Goal: Use online tool/utility

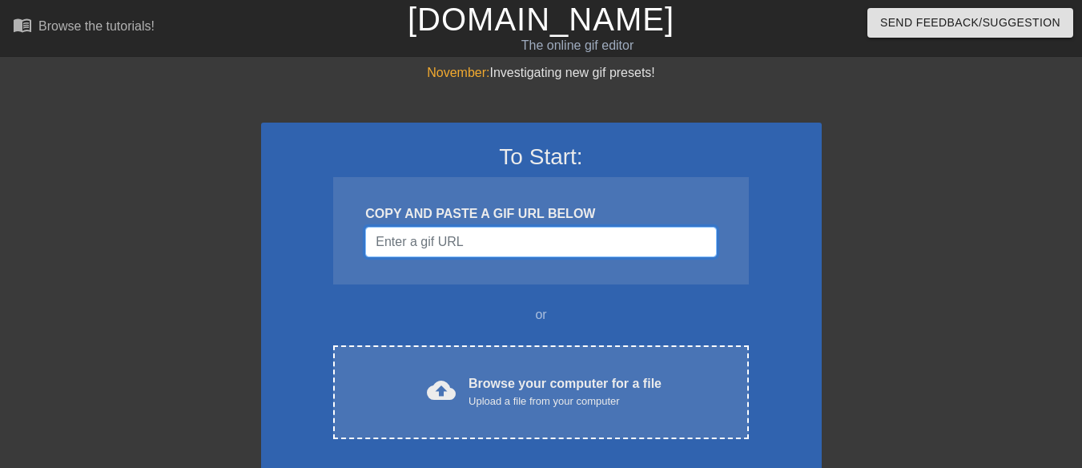
click at [451, 247] on input "Username" at bounding box center [540, 242] width 351 height 30
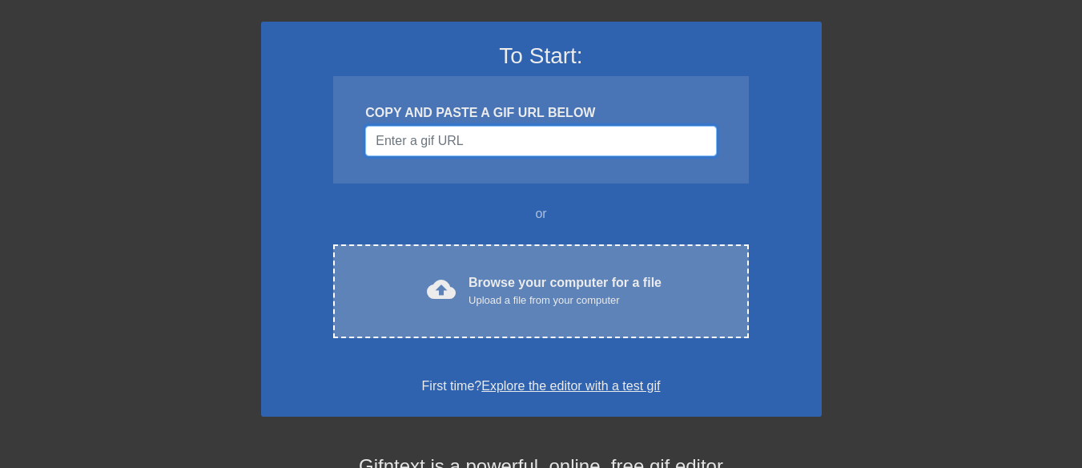
scroll to position [102, 0]
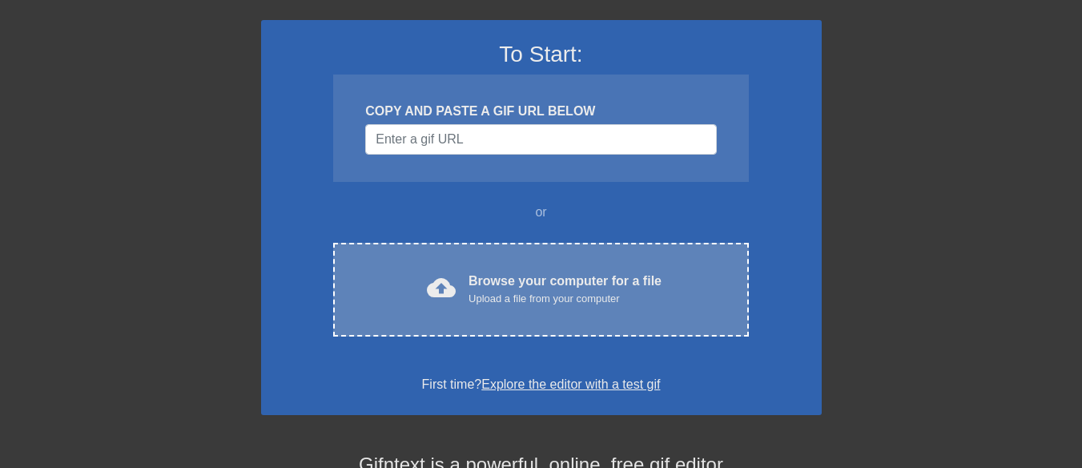
click at [507, 295] on div "Upload a file from your computer" at bounding box center [564, 299] width 193 height 16
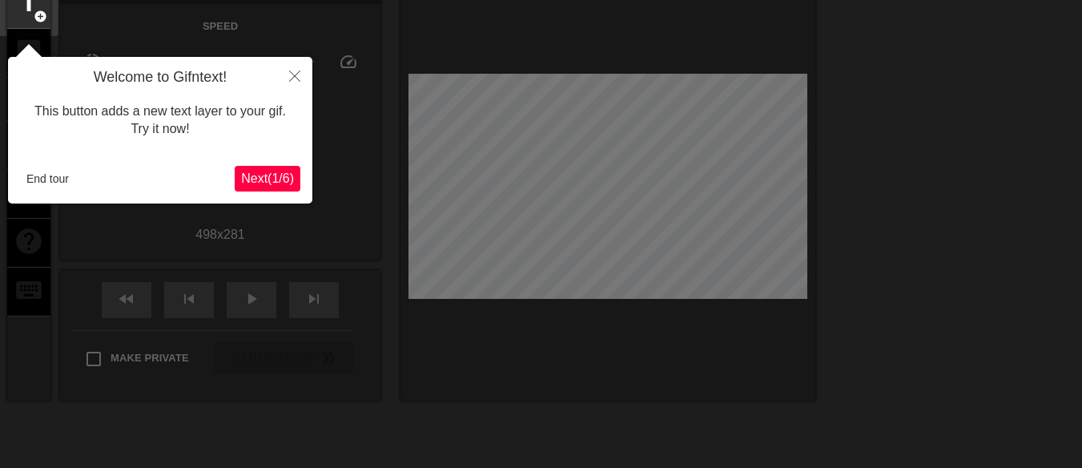
scroll to position [39, 0]
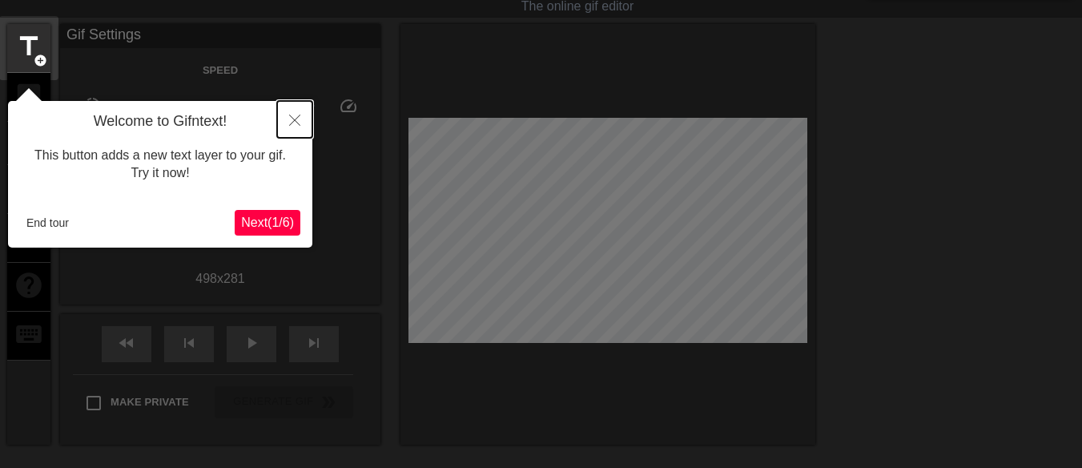
click at [292, 124] on icon "Close" at bounding box center [294, 119] width 11 height 11
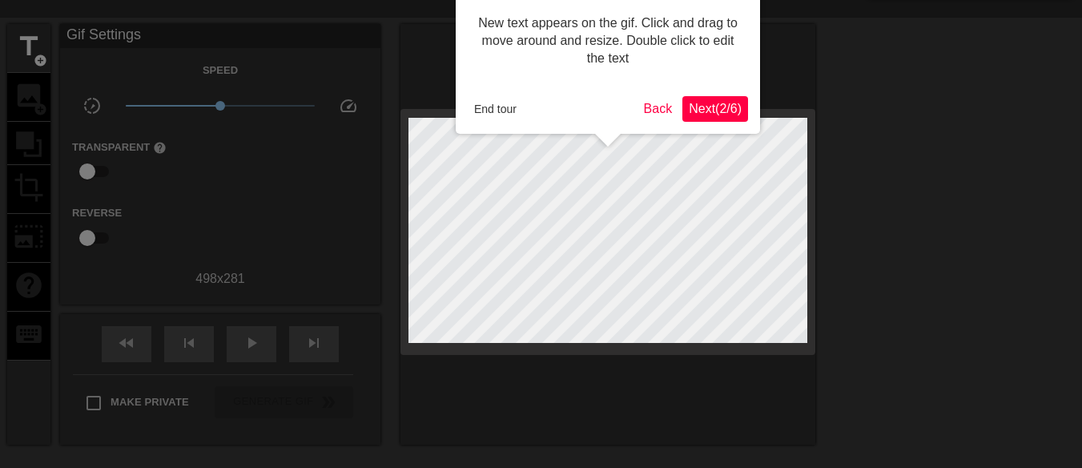
scroll to position [0, 0]
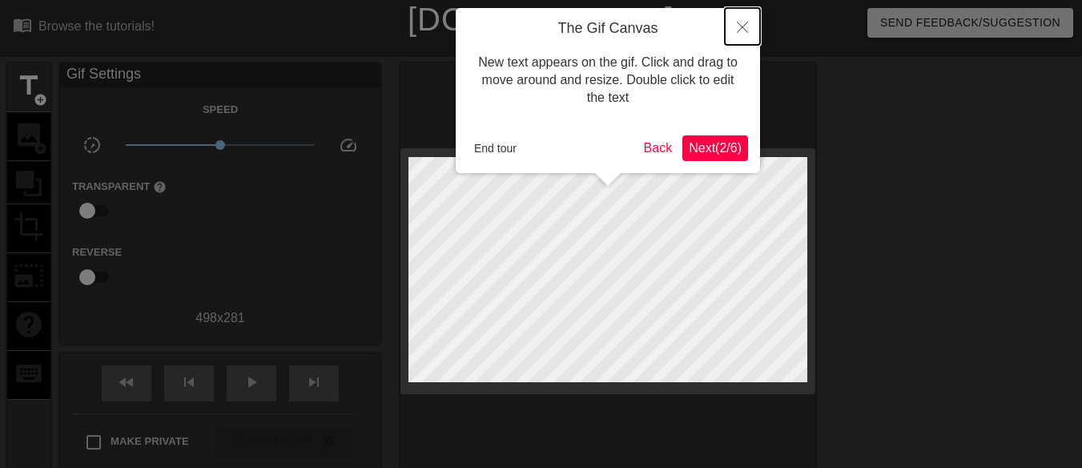
click at [737, 36] on button "Close" at bounding box center [742, 26] width 35 height 37
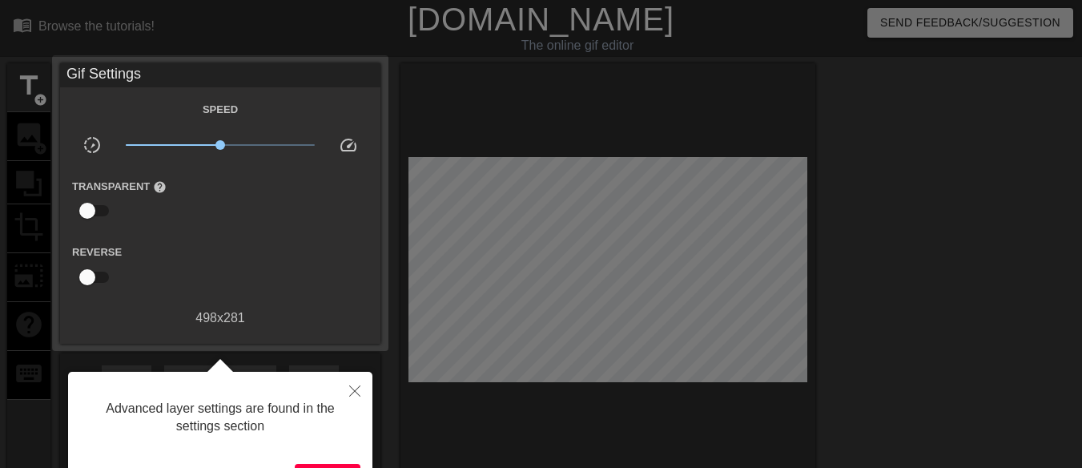
scroll to position [39, 0]
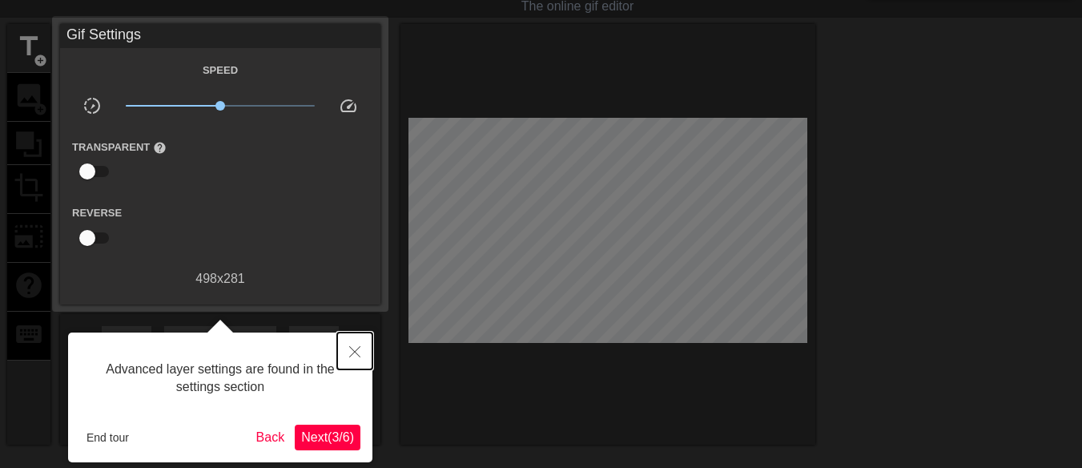
click at [352, 347] on icon "Close" at bounding box center [354, 351] width 11 height 11
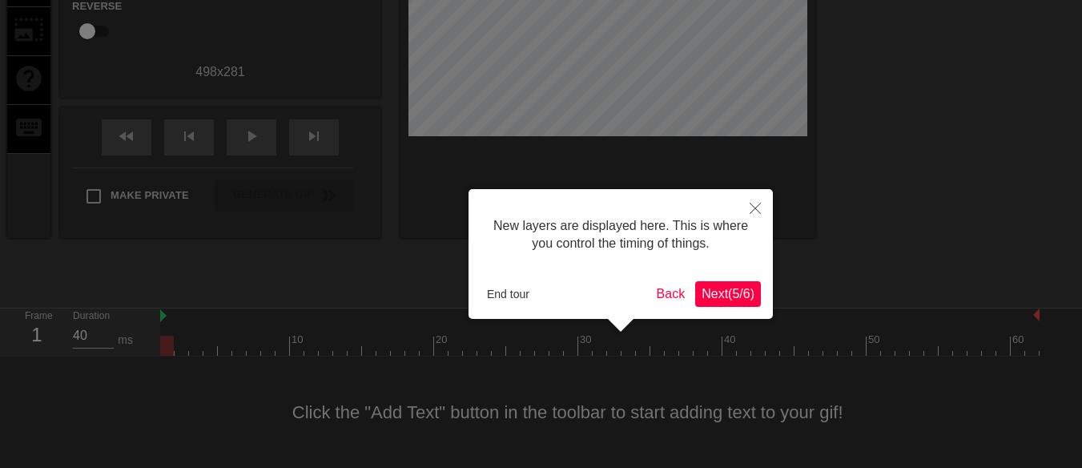
scroll to position [14, 0]
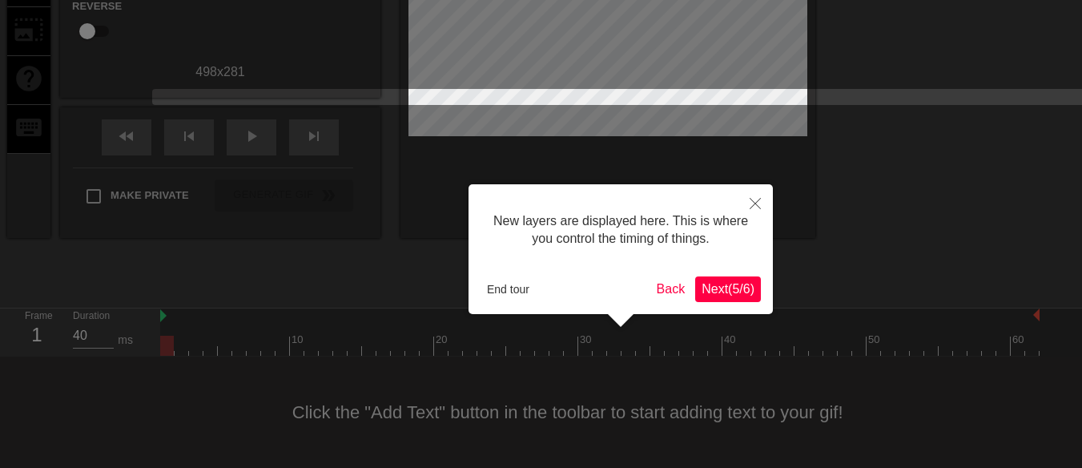
click at [737, 212] on div "New layers are displayed here. This is where you control the timing of things." at bounding box center [620, 230] width 280 height 68
click at [755, 208] on icon "Close" at bounding box center [754, 203] width 11 height 11
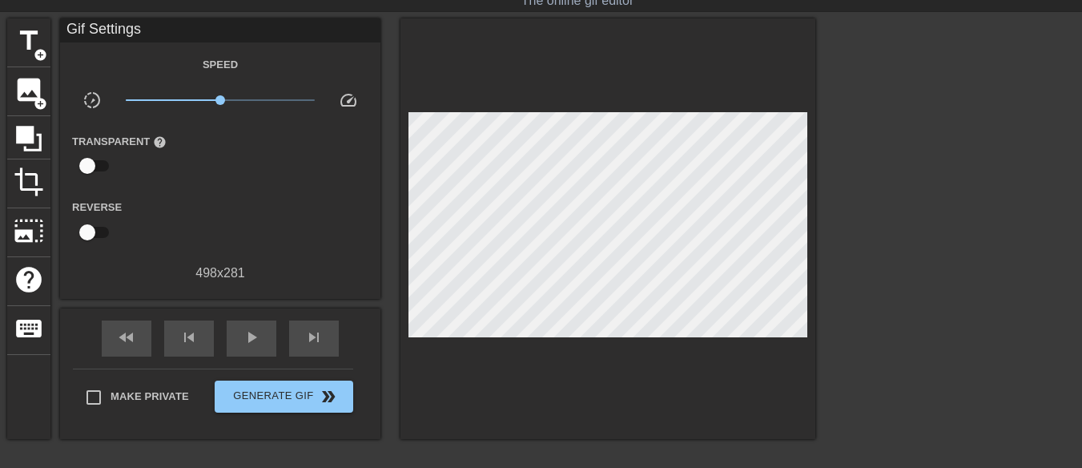
scroll to position [42, 0]
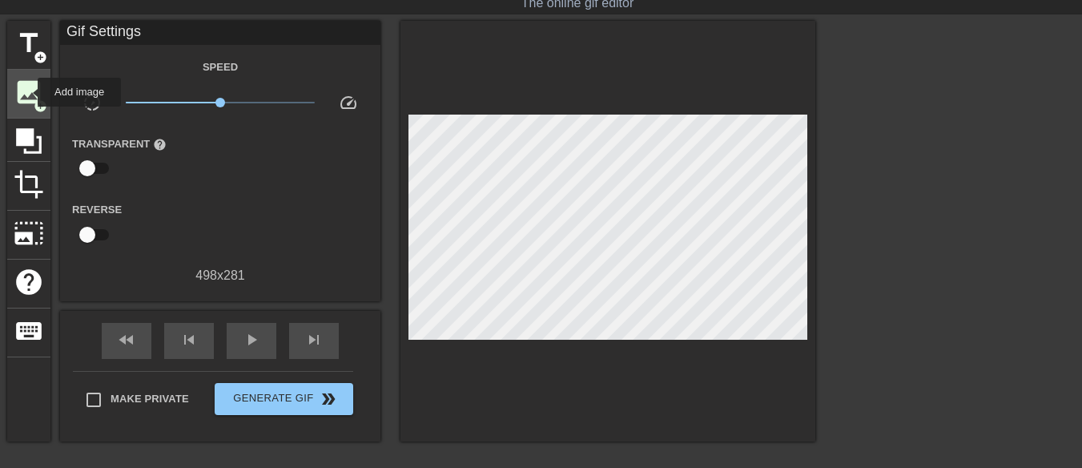
click at [27, 92] on span "image" at bounding box center [29, 92] width 30 height 30
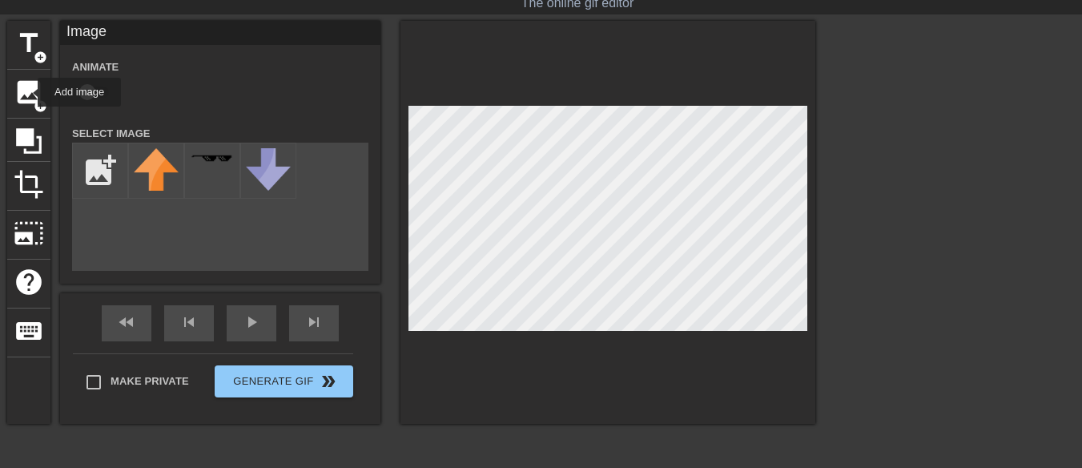
scroll to position [0, 0]
drag, startPoint x: 387, startPoint y: 159, endPoint x: 98, endPoint y: 176, distance: 289.6
click at [98, 176] on input "file" at bounding box center [100, 170] width 54 height 54
type input "C:\fakepath\frame.png"
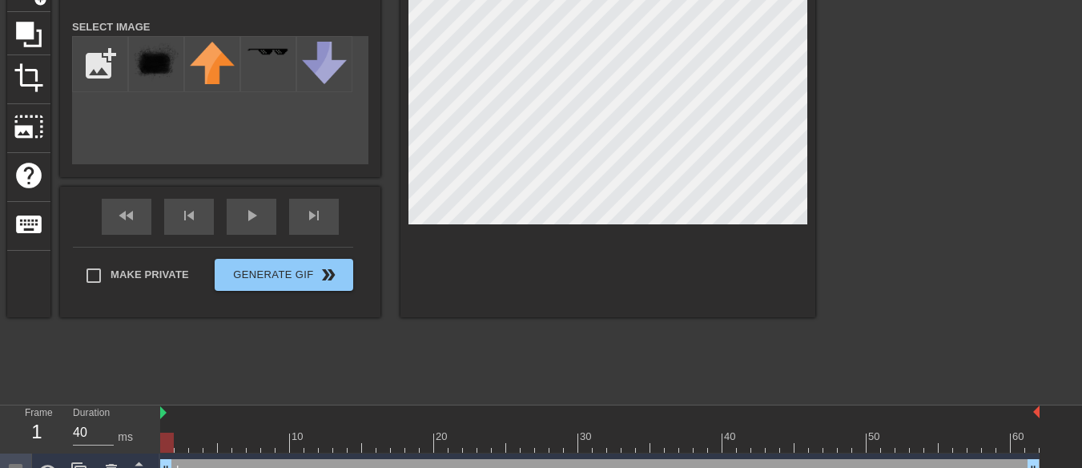
scroll to position [174, 0]
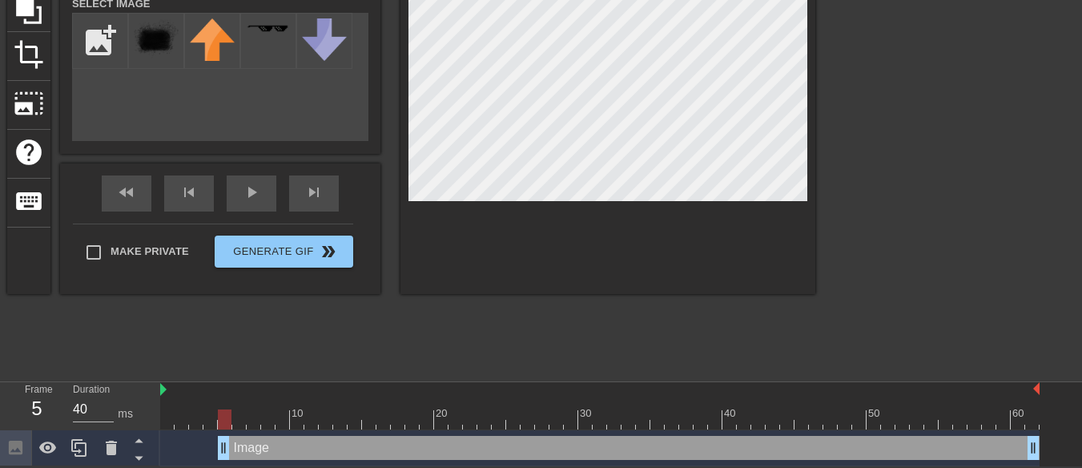
drag, startPoint x: 167, startPoint y: 447, endPoint x: 226, endPoint y: 457, distance: 59.4
drag, startPoint x: 219, startPoint y: 417, endPoint x: 231, endPoint y: 425, distance: 15.1
click at [231, 425] on div at bounding box center [599, 419] width 879 height 20
drag, startPoint x: 230, startPoint y: 441, endPoint x: 234, endPoint y: 452, distance: 11.2
click at [234, 452] on div "Image drag_handle drag_handle" at bounding box center [629, 448] width 822 height 24
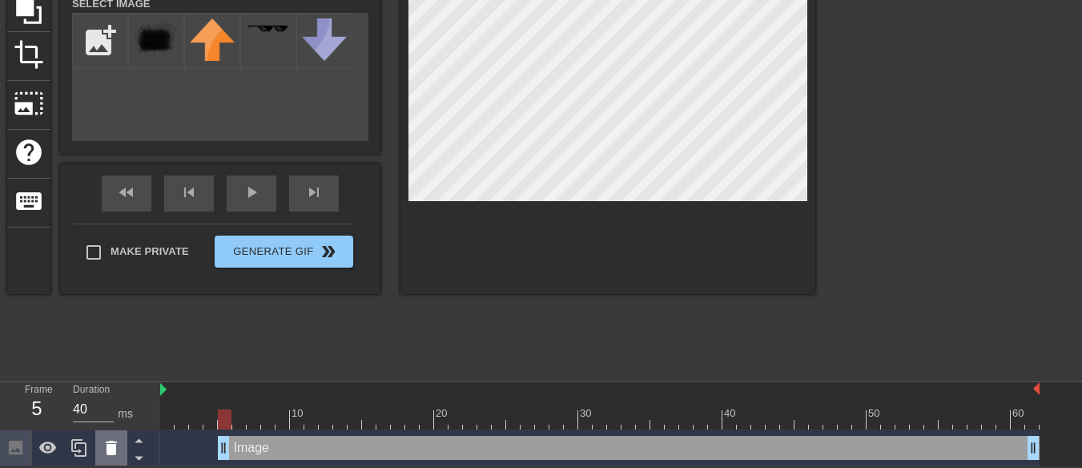
click at [114, 447] on icon at bounding box center [111, 447] width 11 height 14
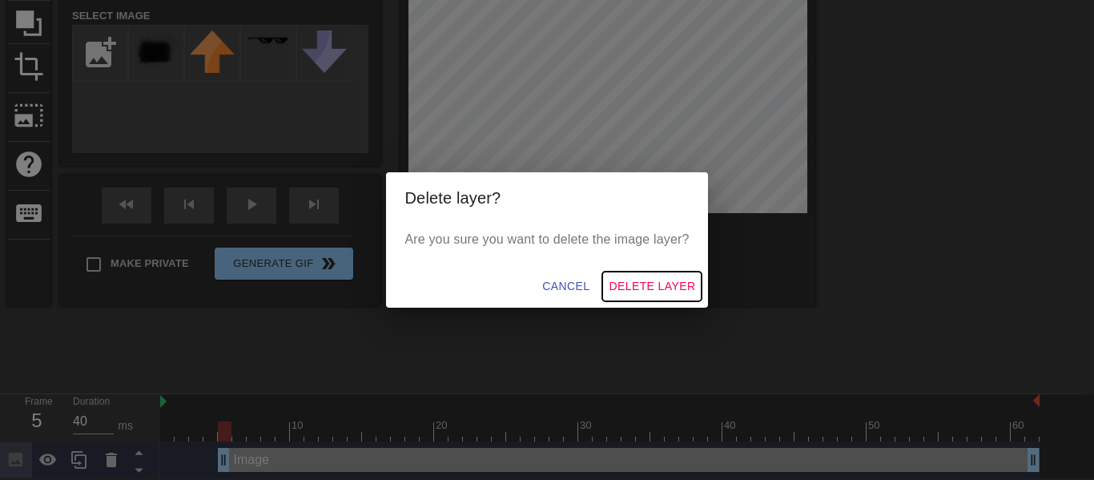
click at [637, 287] on span "Delete Layer" at bounding box center [652, 286] width 86 height 20
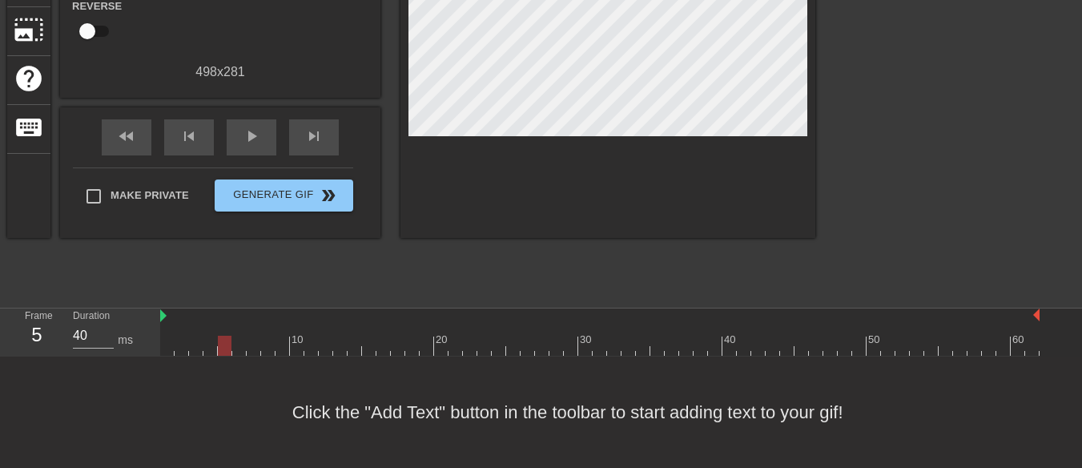
scroll to position [0, 0]
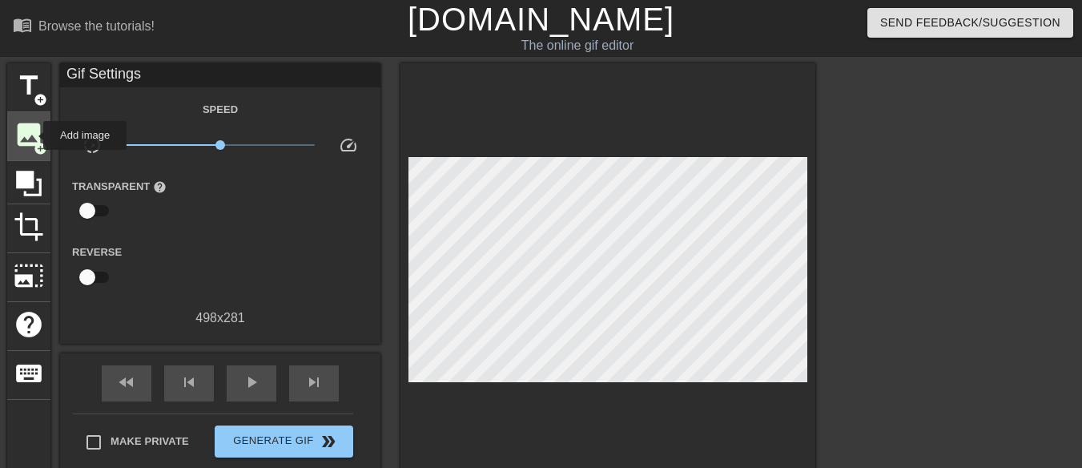
click at [33, 135] on span "image" at bounding box center [29, 134] width 30 height 30
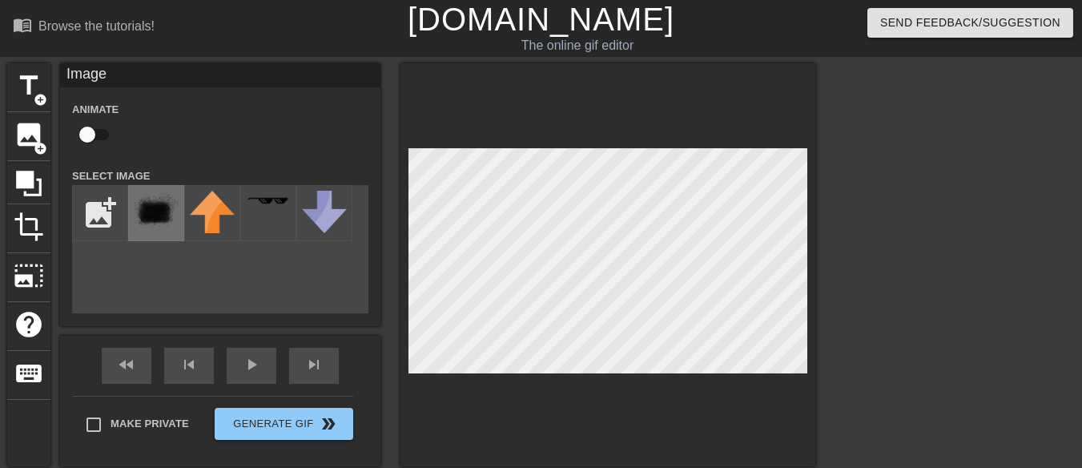
click at [167, 203] on img at bounding box center [156, 212] width 45 height 42
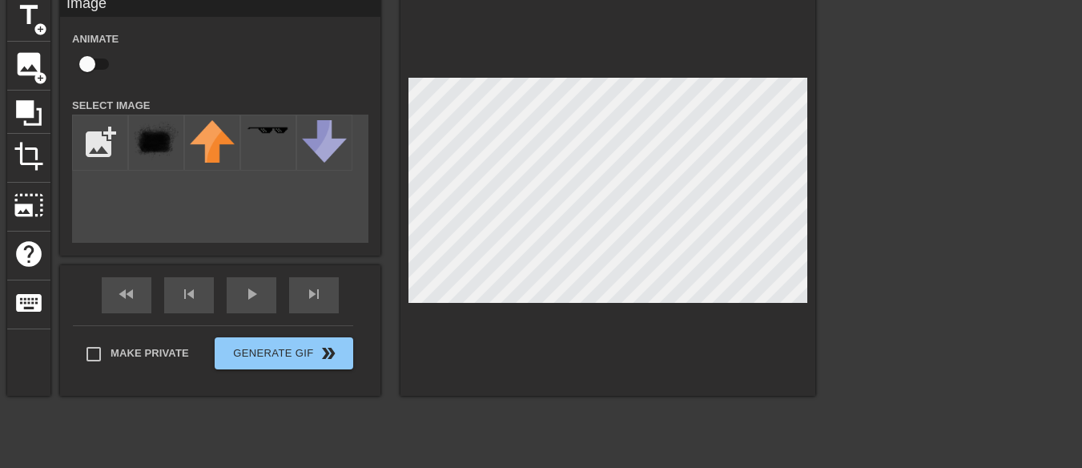
scroll to position [174, 0]
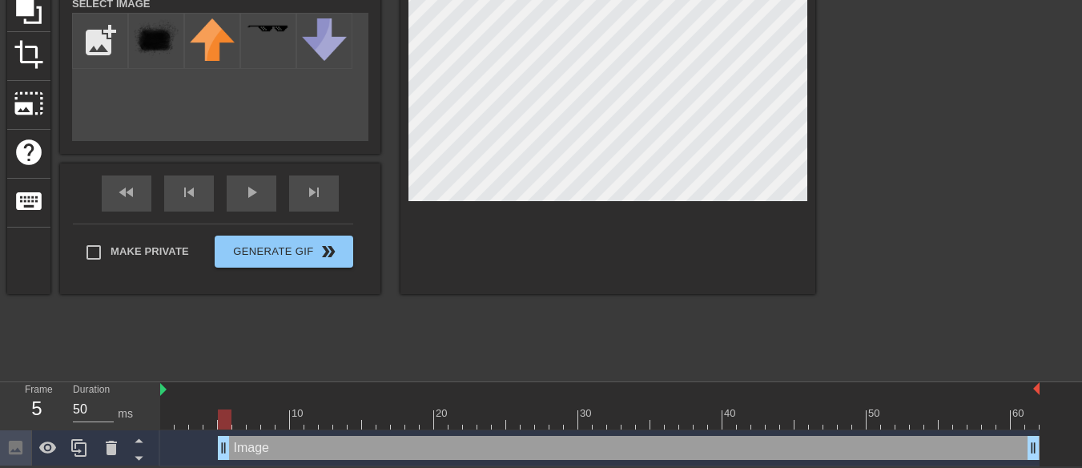
type input "40"
drag, startPoint x: 221, startPoint y: 451, endPoint x: 92, endPoint y: 442, distance: 129.2
click at [92, 442] on div "Frame 1 Duration 40 ms 10 20 30 40 50 60 Image drag_handle drag_handle" at bounding box center [541, 424] width 1082 height 84
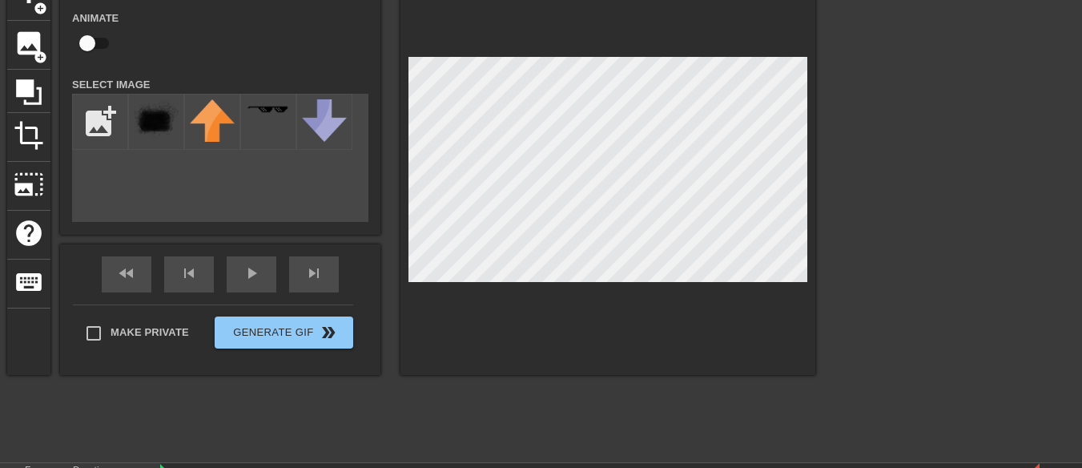
scroll to position [90, 0]
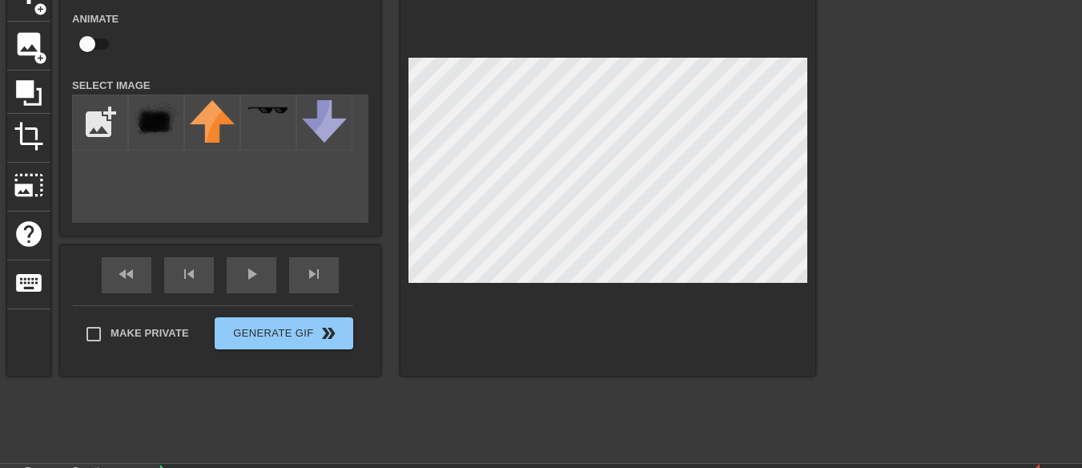
click at [267, 467] on html "menu_book Browse the tutorials! [DOMAIN_NAME] The online gif editor Send Feedba…" at bounding box center [541, 229] width 1082 height 638
click at [875, 61] on div "title add_circle image add_circle crop photo_size_select_large help keyboard Im…" at bounding box center [541, 213] width 1082 height 480
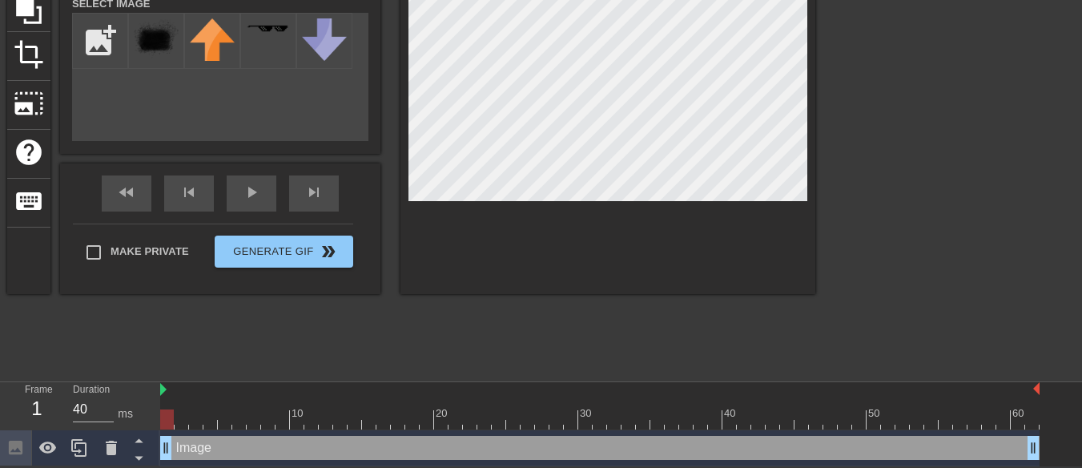
scroll to position [0, 0]
